Goal: Task Accomplishment & Management: Use online tool/utility

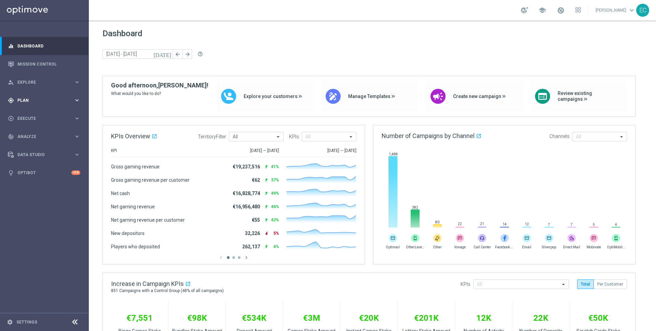
click at [59, 106] on div "gps_fixed Plan keyboard_arrow_right" at bounding box center [44, 100] width 88 height 18
click at [47, 136] on span "Templates" at bounding box center [42, 135] width 49 height 4
click at [44, 176] on link "Embedded Messaging" at bounding box center [46, 175] width 50 height 5
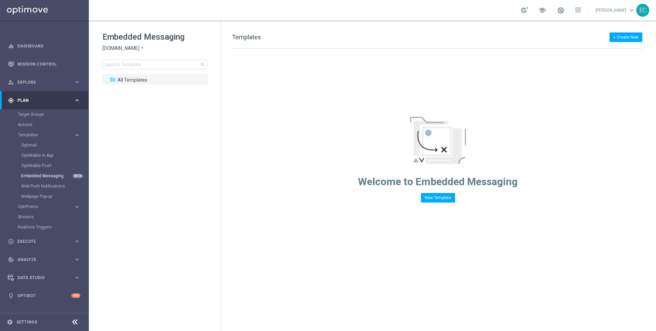
click at [123, 49] on span "Sorteonline.bet.br" at bounding box center [120, 48] width 37 height 6
click at [0, 0] on span "Lottoland" at bounding box center [0, 0] width 0 height 0
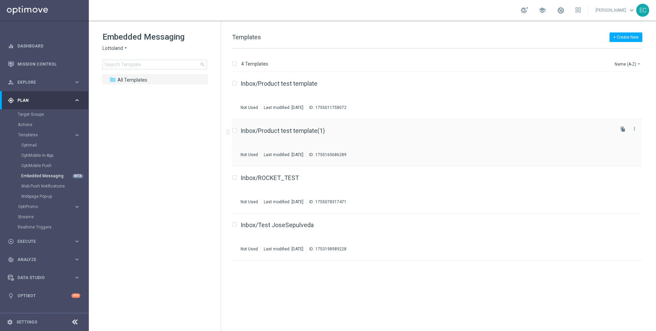
click at [289, 135] on div "Inbox/Product test template(1) Not Used Last modified: Thursday, August 14, 202…" at bounding box center [426, 143] width 372 height 30
click at [622, 82] on icon "file_copy" at bounding box center [622, 81] width 5 height 5
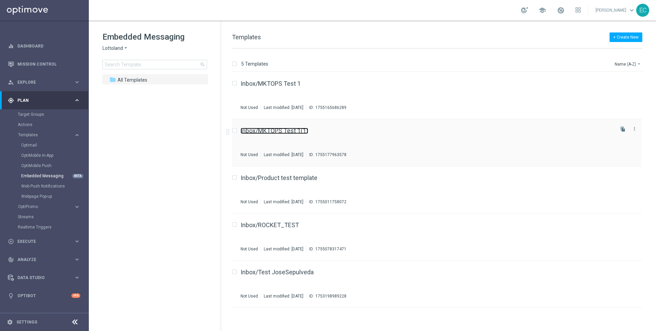
click at [291, 128] on link "Inbox/MKTOPS Test 1(1)" at bounding box center [274, 131] width 68 height 6
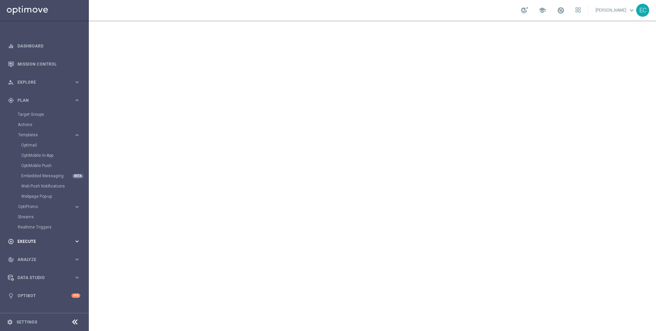
click at [42, 239] on span "Execute" at bounding box center [45, 241] width 56 height 4
click at [49, 156] on span "Analyze" at bounding box center [45, 157] width 56 height 4
click at [43, 234] on div "Data Studio" at bounding box center [41, 237] width 66 height 6
click at [54, 143] on div "track_changes Analyze keyboard_arrow_right" at bounding box center [44, 136] width 88 height 18
click at [57, 115] on div "play_circle_outline Execute" at bounding box center [41, 118] width 66 height 6
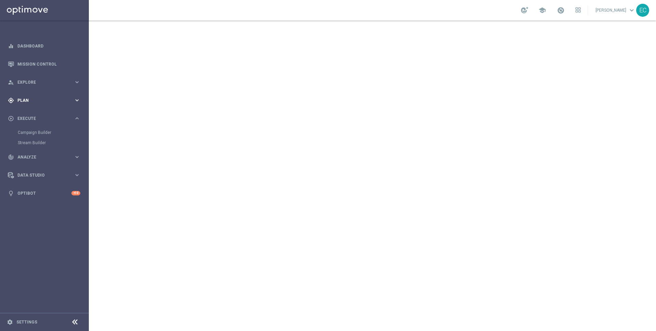
click at [56, 91] on div "gps_fixed Plan keyboard_arrow_right" at bounding box center [44, 100] width 88 height 18
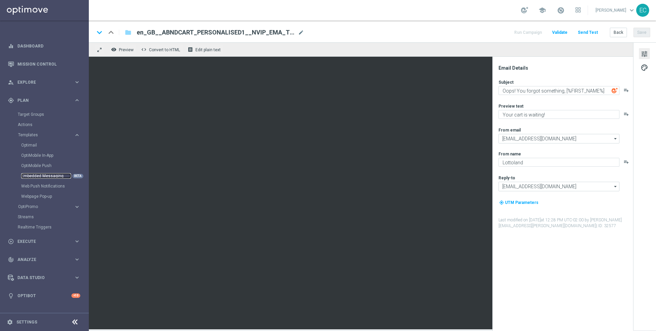
click at [52, 175] on link "Embedded Messaging" at bounding box center [46, 175] width 50 height 5
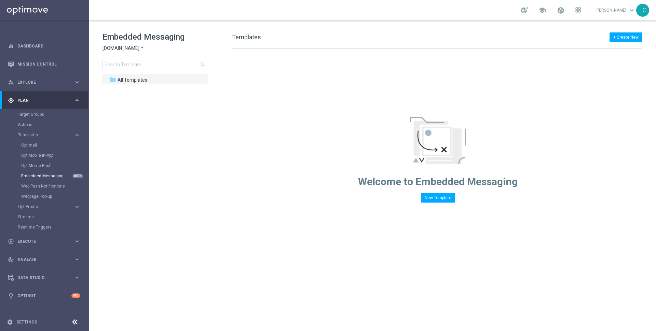
click at [117, 51] on span "[DOMAIN_NAME]" at bounding box center [120, 48] width 37 height 6
click at [127, 75] on div "Lottoland" at bounding box center [128, 72] width 51 height 8
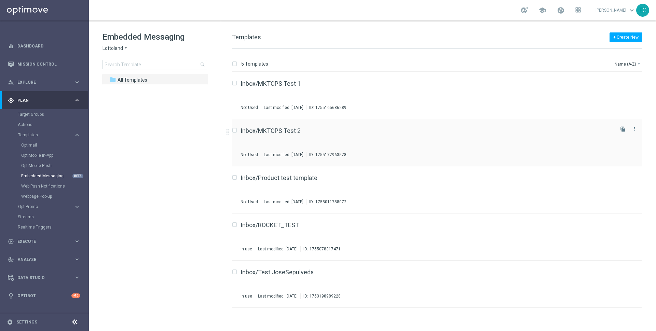
click at [289, 136] on div "Inbox/MKTOPS Test 2 Not Used Last modified: Thursday, August 14, 2025 ID: 17551…" at bounding box center [426, 143] width 372 height 30
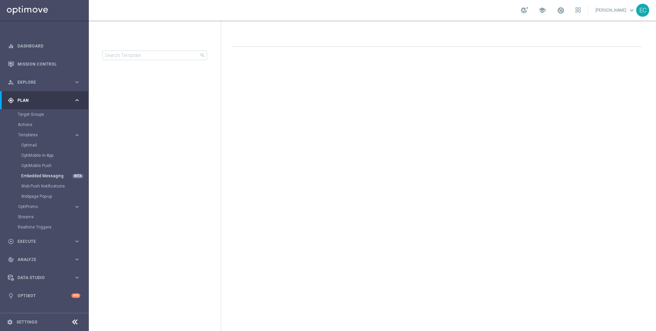
click at [616, 31] on div "Drag here to set row groups Drag here to set column labels F header" at bounding box center [438, 175] width 435 height 310
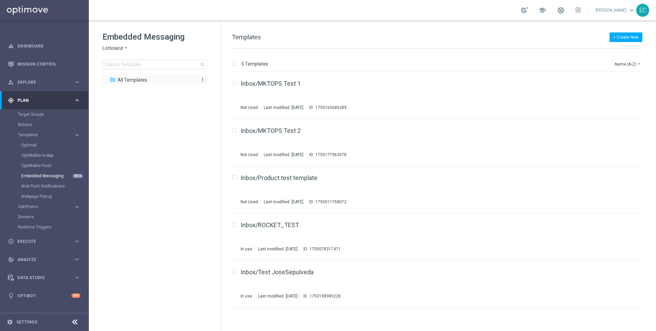
click at [171, 81] on div "folder All Templates" at bounding box center [151, 80] width 84 height 8
click at [203, 80] on icon "more_vert" at bounding box center [202, 79] width 5 height 5
click at [234, 79] on span "New Folder" at bounding box center [230, 80] width 21 height 5
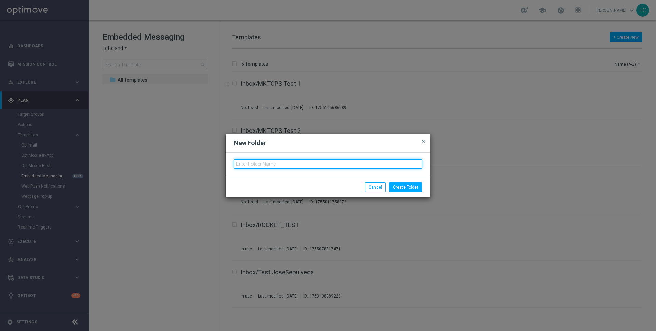
click at [313, 160] on input "text" at bounding box center [328, 164] width 188 height 10
type input "MKTOPS Tests"
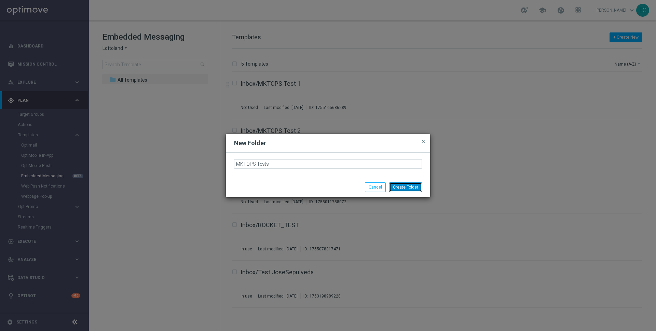
click at [402, 187] on button "Create Folder" at bounding box center [405, 187] width 33 height 10
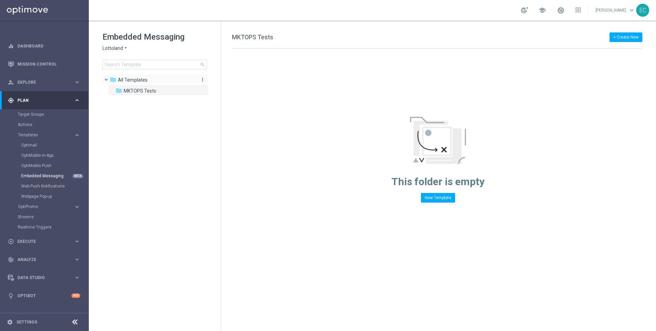
click at [134, 80] on span "All Templates" at bounding box center [133, 80] width 30 height 6
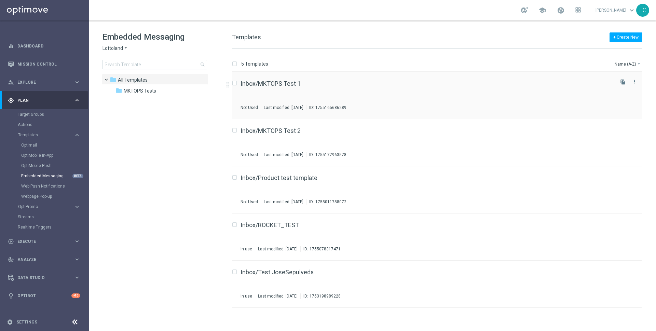
click at [236, 84] on div "Press SPACE to select this row." at bounding box center [236, 84] width 9 height 6
click at [236, 129] on input "Press SPACE to select this row." at bounding box center [234, 131] width 4 height 4
checkbox input "true"
click at [239, 82] on label "Press SPACE to select this row." at bounding box center [240, 84] width 2 height 6
click at [235, 82] on input "Press SPACE to select this row." at bounding box center [234, 84] width 4 height 4
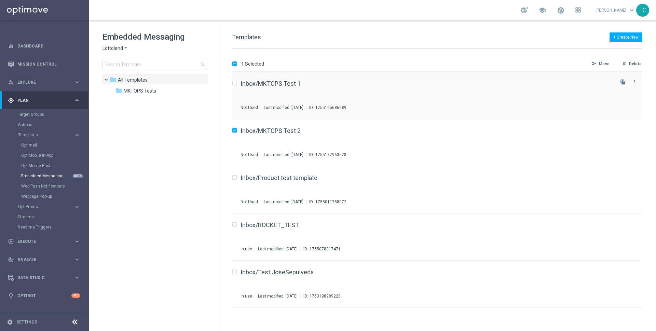
checkbox input "true"
click at [602, 62] on p "Move" at bounding box center [604, 63] width 11 height 5
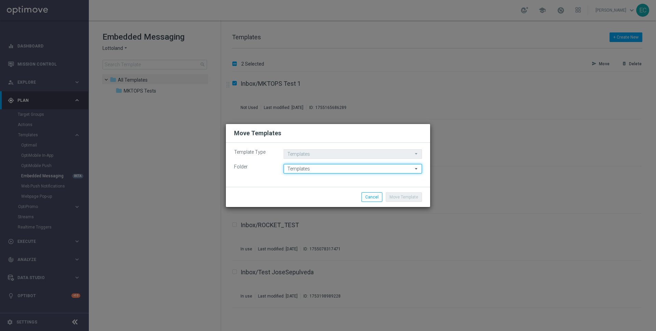
click at [351, 171] on input "Templates" at bounding box center [353, 169] width 138 height 10
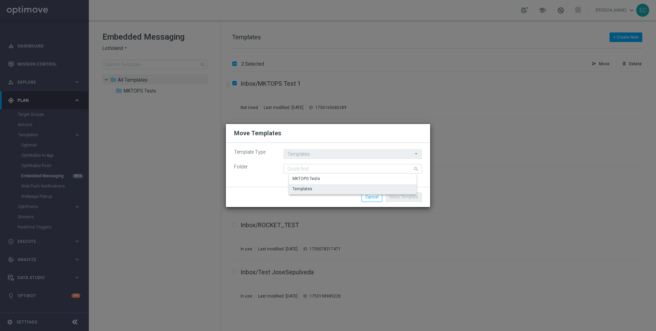
click at [339, 182] on div "MKTOPS Tests" at bounding box center [358, 179] width 139 height 10
type input "MKTOPS Tests"
click at [404, 191] on div "Move Template Cancel" at bounding box center [328, 197] width 204 height 20
click at [405, 196] on button "Move Template" at bounding box center [404, 197] width 36 height 10
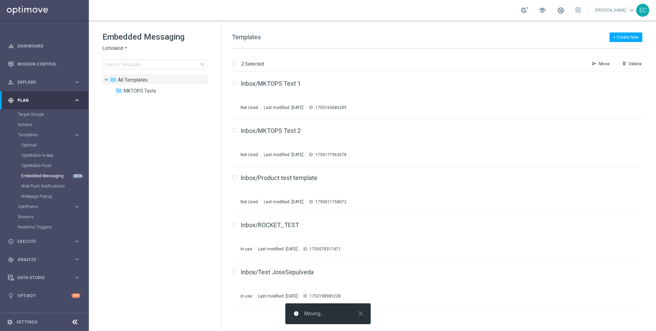
checkbox input "false"
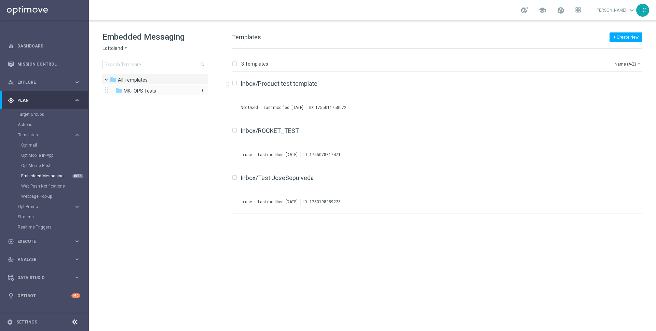
click at [155, 91] on span "MKTOPS Tests" at bounding box center [140, 91] width 32 height 6
click at [239, 130] on label "Press SPACE to select this row." at bounding box center [240, 131] width 2 height 6
click at [624, 129] on icon "file_copy" at bounding box center [622, 128] width 5 height 5
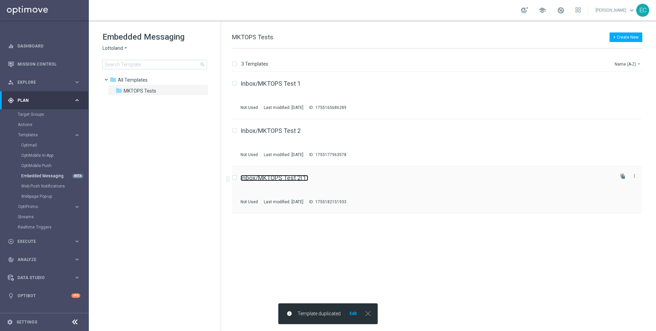
click at [264, 179] on link "Inbox/MKTOPS Test 2(1)" at bounding box center [274, 178] width 68 height 6
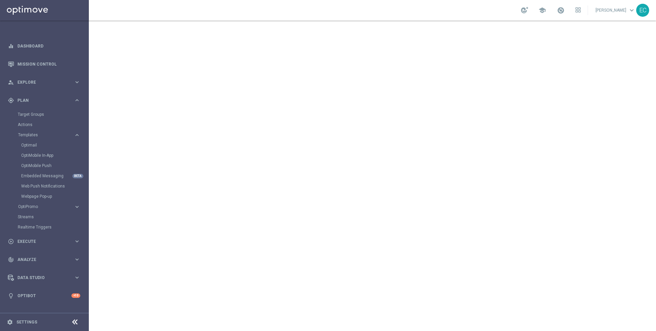
click at [77, 175] on div "BETA" at bounding box center [77, 176] width 11 height 4
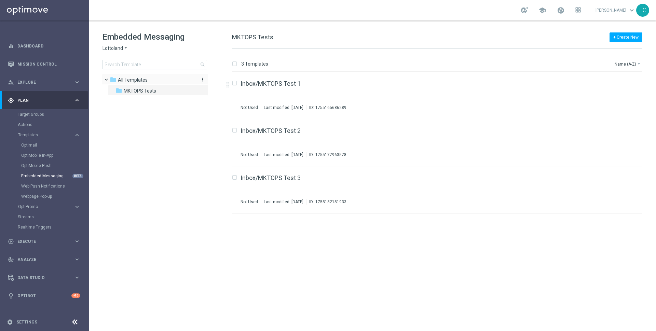
click at [199, 78] on button "more_vert" at bounding box center [201, 80] width 7 height 6
click at [220, 81] on span "New Folder" at bounding box center [230, 80] width 21 height 5
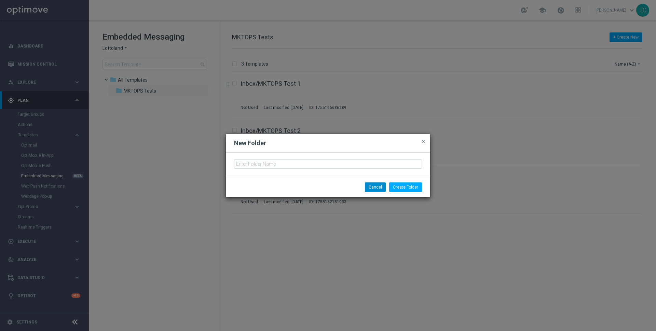
drag, startPoint x: 366, startPoint y: 185, endPoint x: 374, endPoint y: 185, distance: 8.2
click at [368, 185] on li "Cancel" at bounding box center [375, 187] width 24 height 10
click at [383, 186] on button "Cancel" at bounding box center [375, 187] width 21 height 10
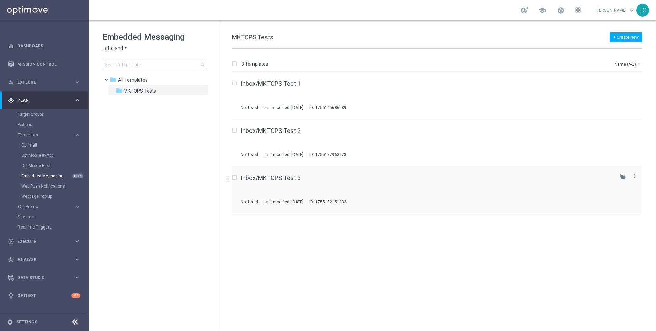
click at [328, 178] on div "Inbox/MKTOPS Test 3" at bounding box center [426, 178] width 372 height 6
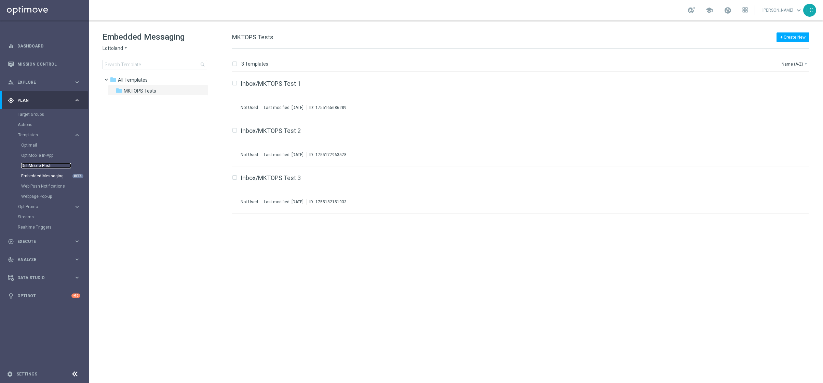
click at [41, 166] on link "OptiMobile Push" at bounding box center [46, 165] width 50 height 5
click at [135, 51] on span "Rest of the world" at bounding box center [120, 48] width 37 height 6
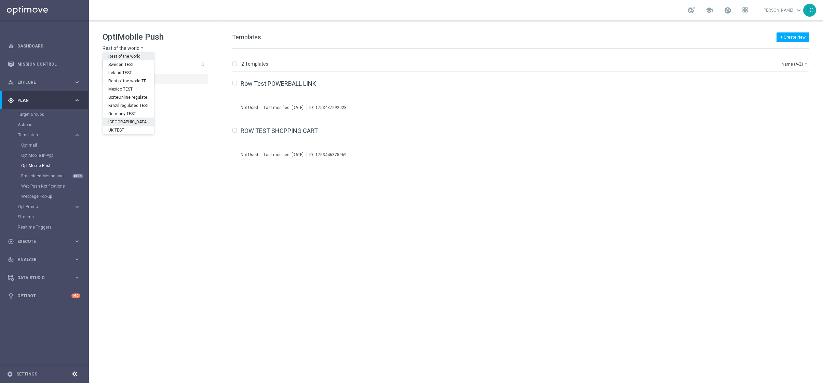
scroll to position [213, 0]
click at [130, 106] on div "Germany" at bounding box center [128, 105] width 51 height 8
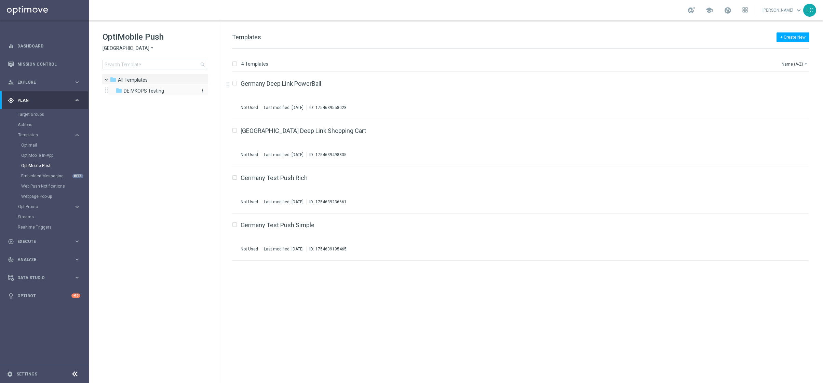
click at [174, 89] on div "folder DE MKOPS Testing" at bounding box center [154, 91] width 79 height 8
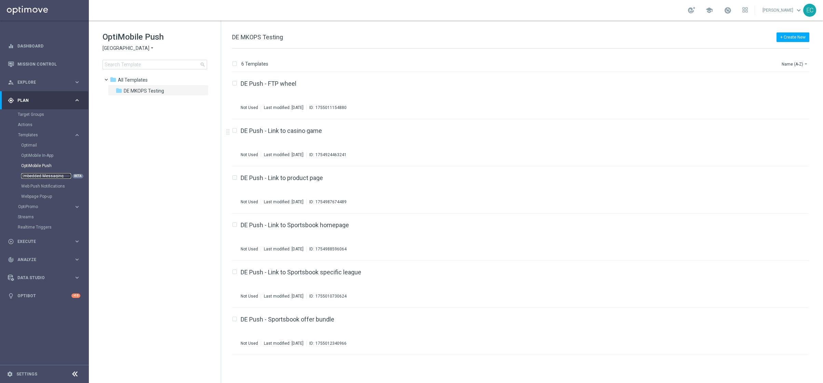
click at [44, 177] on link "Embedded Messaging" at bounding box center [46, 175] width 50 height 5
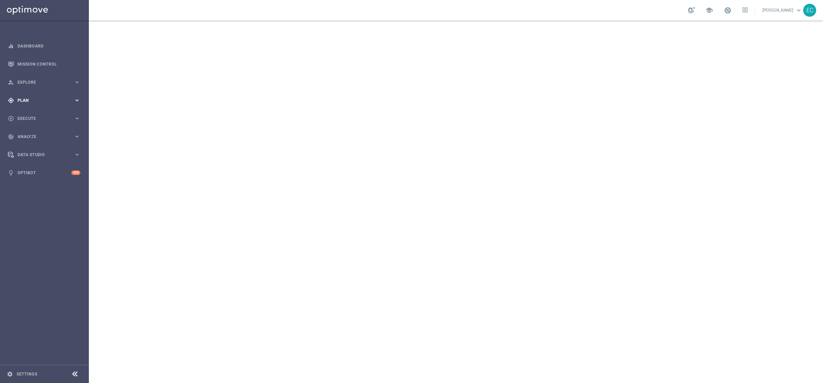
click at [49, 107] on div "gps_fixed Plan keyboard_arrow_right" at bounding box center [44, 100] width 88 height 18
click at [41, 139] on accordion "Templates keyboard_arrow_right Optimail OptiMobile In-App OptiMobile Push Embed…" at bounding box center [53, 135] width 70 height 10
click at [40, 135] on span "Templates" at bounding box center [42, 135] width 49 height 4
click at [26, 146] on link "Optimail" at bounding box center [46, 144] width 50 height 5
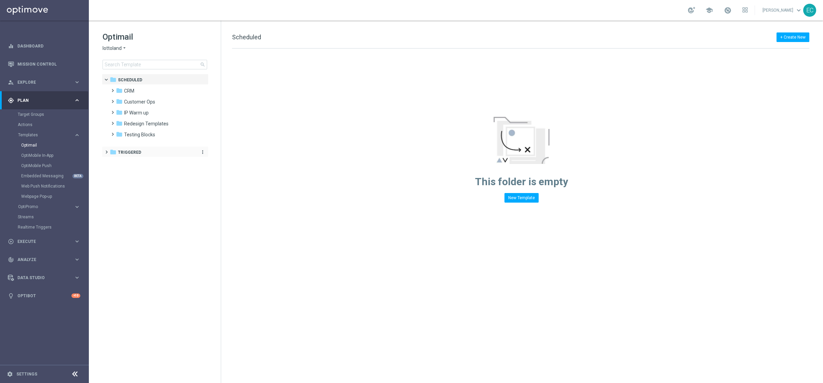
click at [144, 151] on div "folder Triggered" at bounding box center [152, 153] width 84 height 8
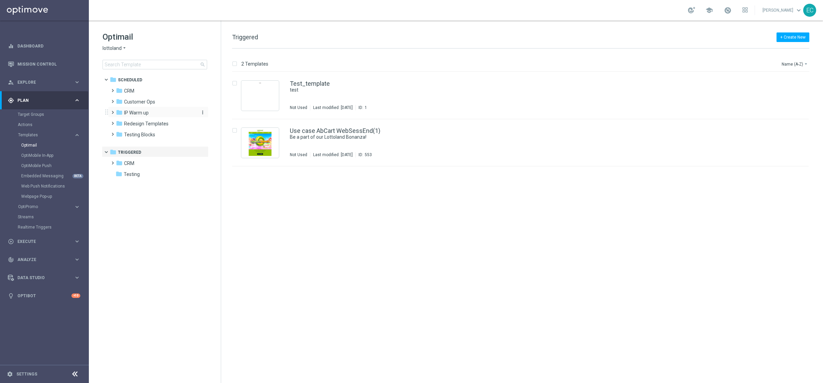
click at [154, 113] on div "folder IP Warm up" at bounding box center [155, 113] width 79 height 8
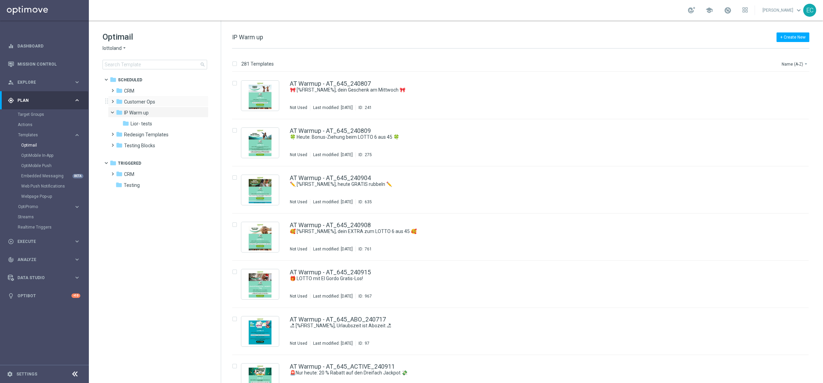
click at [140, 97] on div "folder Customer Ops more_vert" at bounding box center [158, 101] width 100 height 11
click at [139, 92] on div "folder CRM" at bounding box center [155, 91] width 79 height 8
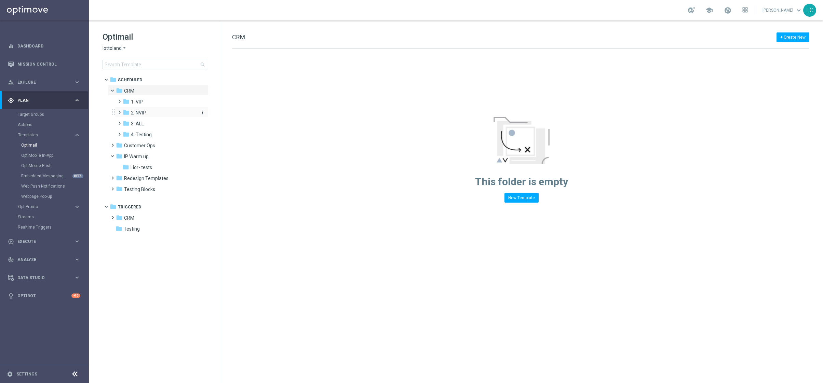
click at [142, 113] on span "2. NVIP" at bounding box center [138, 113] width 15 height 6
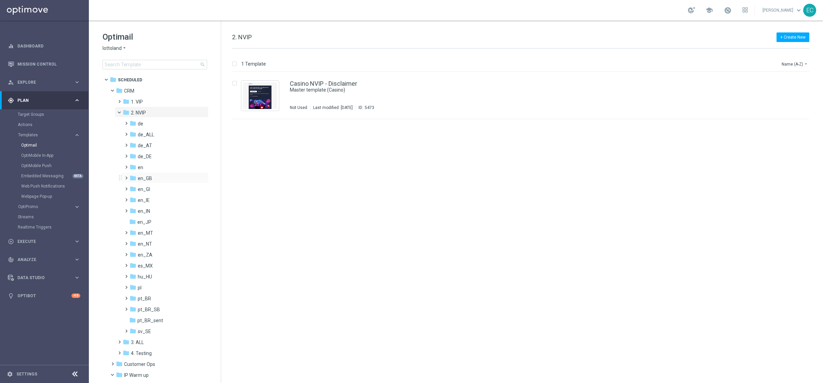
click at [151, 173] on div "folder en_GB more_vert" at bounding box center [165, 177] width 87 height 11
click at [139, 178] on span "en_GB" at bounding box center [145, 178] width 14 height 6
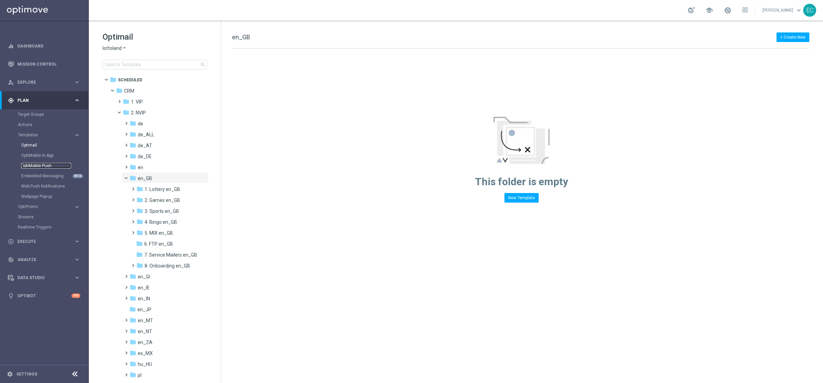
click at [44, 163] on link "OptiMobile Push" at bounding box center [46, 165] width 50 height 5
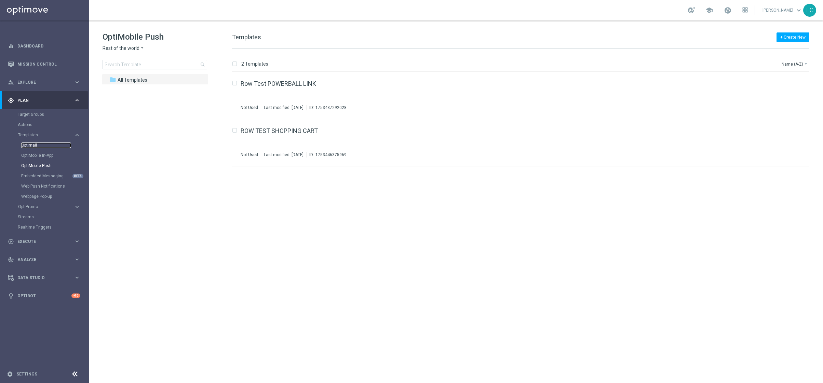
click at [22, 144] on link "Optimail" at bounding box center [46, 144] width 50 height 5
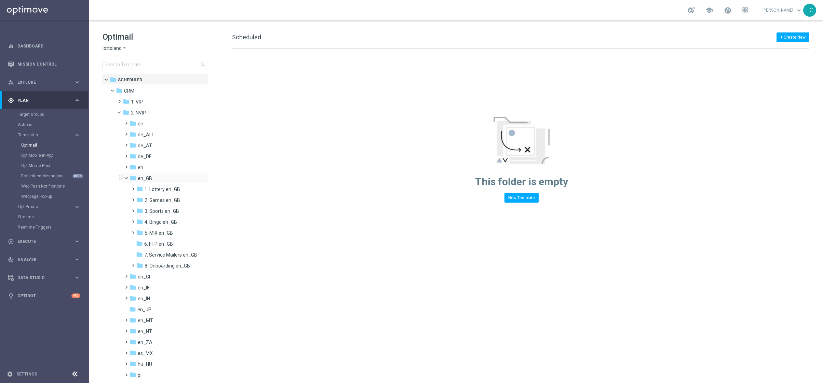
click at [128, 176] on span at bounding box center [129, 176] width 3 height 3
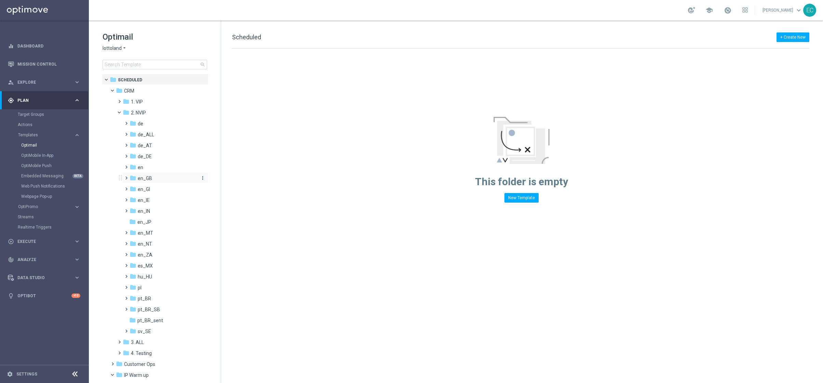
click at [151, 179] on div "folder en_GB" at bounding box center [162, 179] width 67 height 8
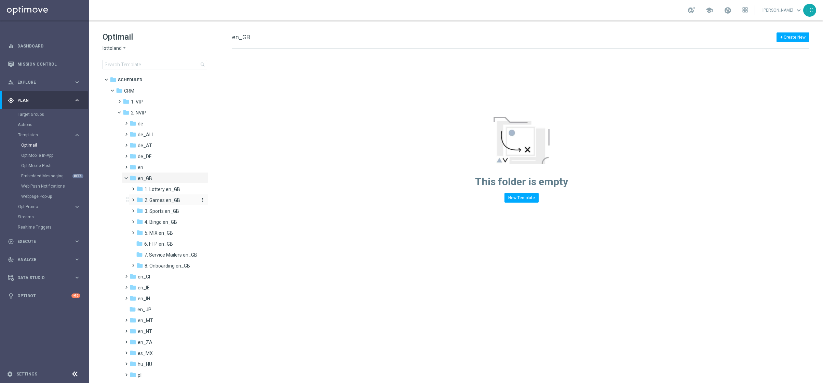
click at [158, 196] on div "folder 2. Games en_GB" at bounding box center [166, 200] width 61 height 8
click at [135, 200] on span at bounding box center [136, 198] width 3 height 3
click at [133, 187] on span at bounding box center [131, 185] width 3 height 3
click at [172, 200] on span "AUT LT en_GB" at bounding box center [166, 200] width 31 height 6
click at [171, 211] on span "IRISHLOTTORET_GB" at bounding box center [178, 211] width 40 height 6
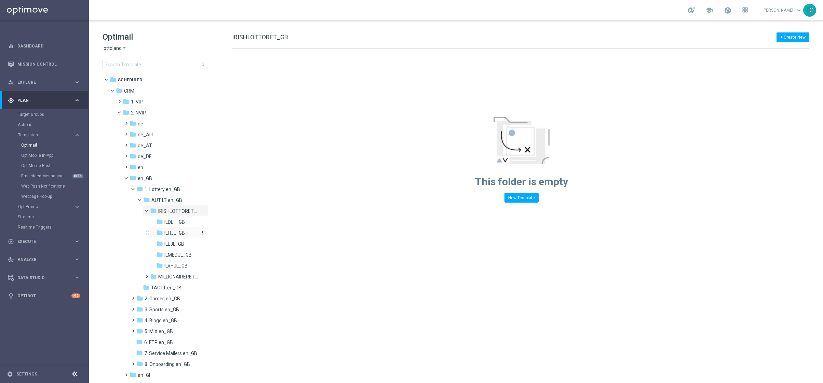
click at [169, 235] on span "ILHJL_GB" at bounding box center [174, 233] width 20 height 6
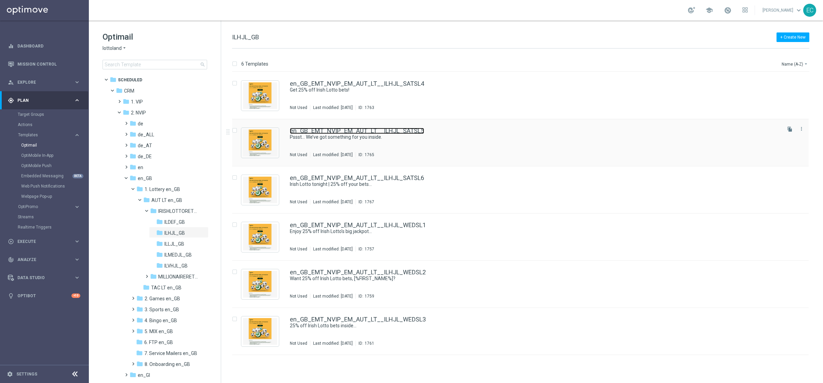
drag, startPoint x: 363, startPoint y: 132, endPoint x: 363, endPoint y: 138, distance: 5.8
click at [363, 132] on link "en_GB_EMT_NVIP_EM_AUT_LT__ILHJL_SATSL5" at bounding box center [357, 131] width 134 height 6
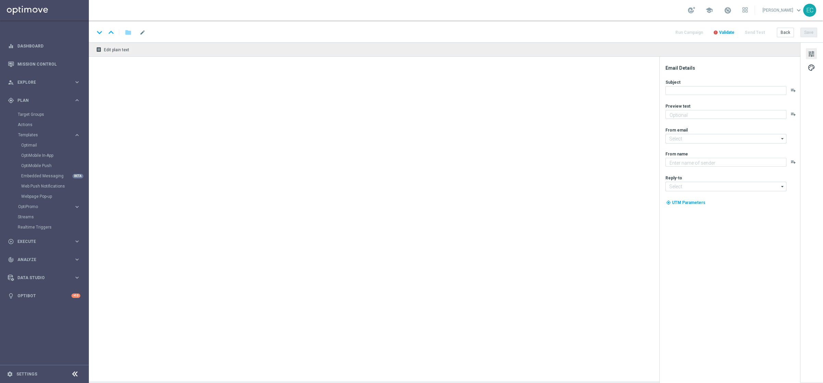
type textarea "[%IRISHLOTTO_JACKPOT%]"
type textarea "Lottoland"
type input "[EMAIL_ADDRESS][DOMAIN_NAME]"
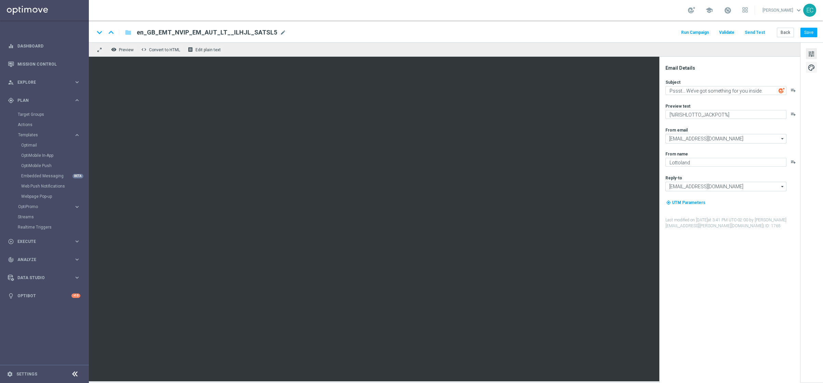
click at [807, 68] on span "palette" at bounding box center [811, 67] width 8 height 9
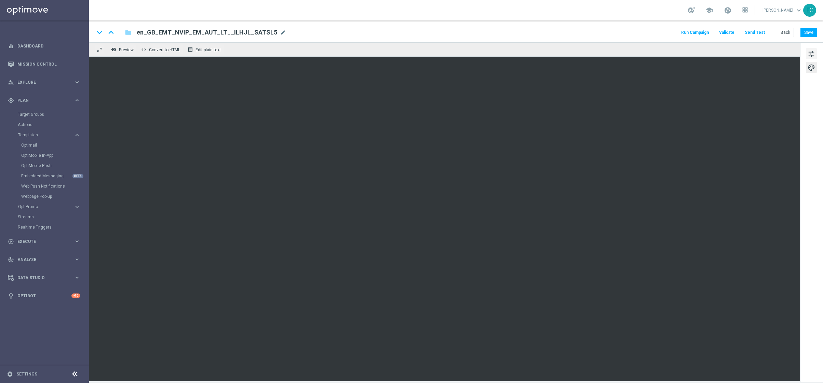
click at [808, 54] on span "tune" at bounding box center [811, 54] width 8 height 9
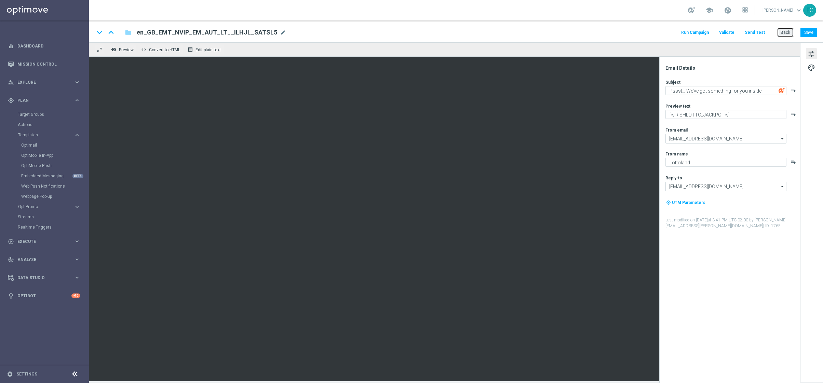
click at [784, 30] on button "Back" at bounding box center [784, 33] width 17 height 10
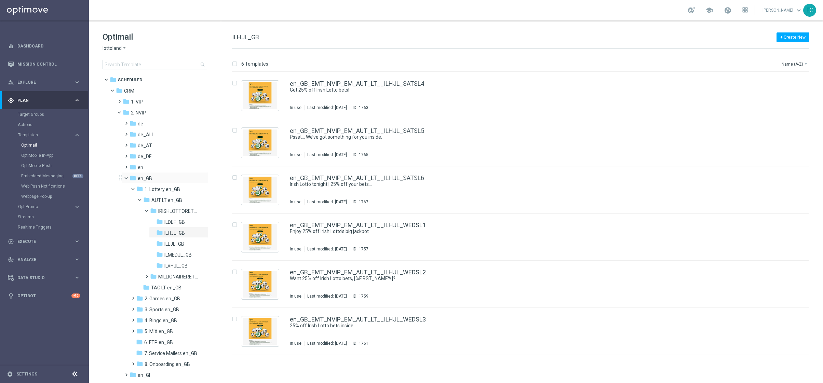
click at [128, 177] on span at bounding box center [129, 176] width 3 height 3
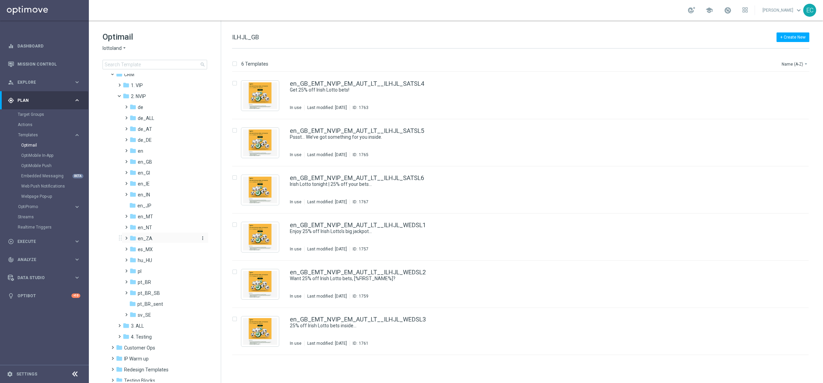
scroll to position [38, 0]
click at [126, 117] on span at bounding box center [124, 115] width 3 height 3
click at [137, 129] on icon "folder" at bounding box center [139, 129] width 7 height 7
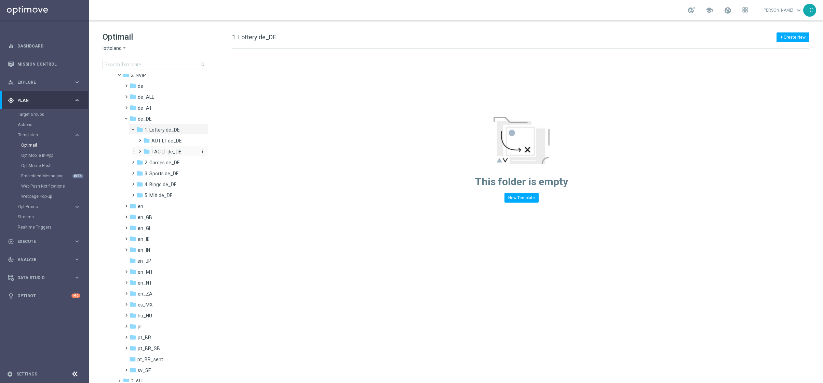
click at [154, 149] on span "TAC LT de_DE" at bounding box center [166, 152] width 30 height 6
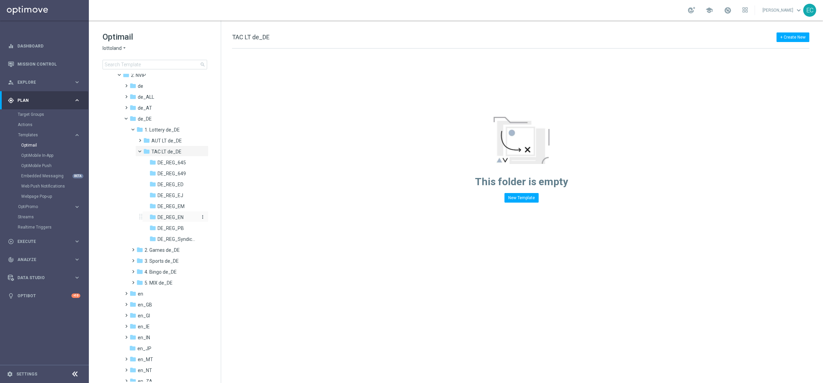
click at [185, 216] on div "folder DE_REG_EN" at bounding box center [174, 217] width 50 height 8
click at [172, 170] on span "DE_REG_649" at bounding box center [171, 173] width 28 height 6
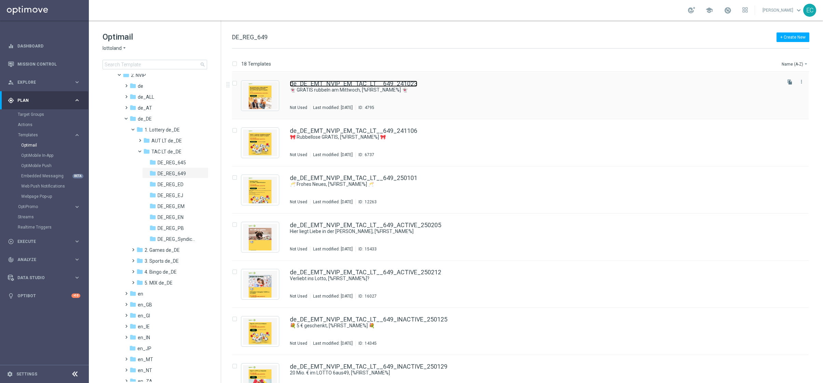
click at [356, 84] on link "de_DE_EMT_NVIP_EM_TAC_LT__649_241023" at bounding box center [353, 84] width 127 height 6
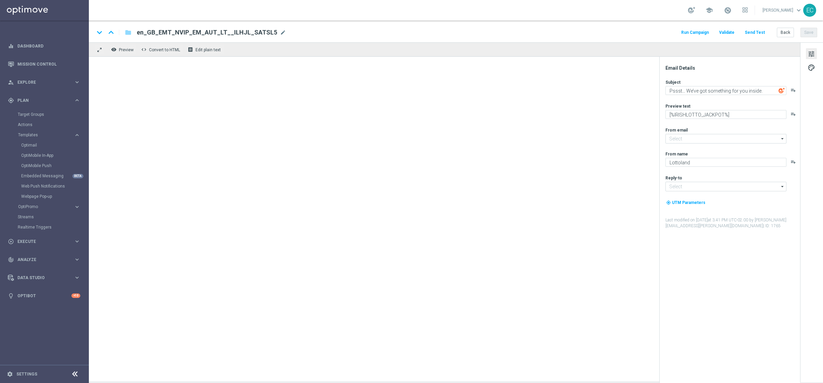
type input "[EMAIL_ADDRESS][DOMAIN_NAME]"
type textarea "👻 GRATIS rubbeln am Mittwoch, [%FIRST_NAME%] 👻"
type textarea "Zu deinem LOTTO 6aus49."
type input "[EMAIL_ADDRESS][DOMAIN_NAME]"
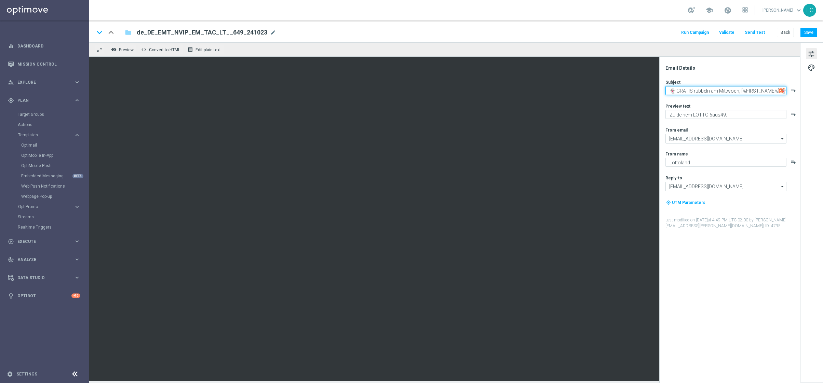
drag, startPoint x: 740, startPoint y: 91, endPoint x: 778, endPoint y: 90, distance: 38.3
click at [778, 90] on div "👻 GRATIS rubbeln am Mittwoch, [%FIRST_NAME%] 👻 playlist_add" at bounding box center [732, 90] width 134 height 9
